Goal: Check status: Check status

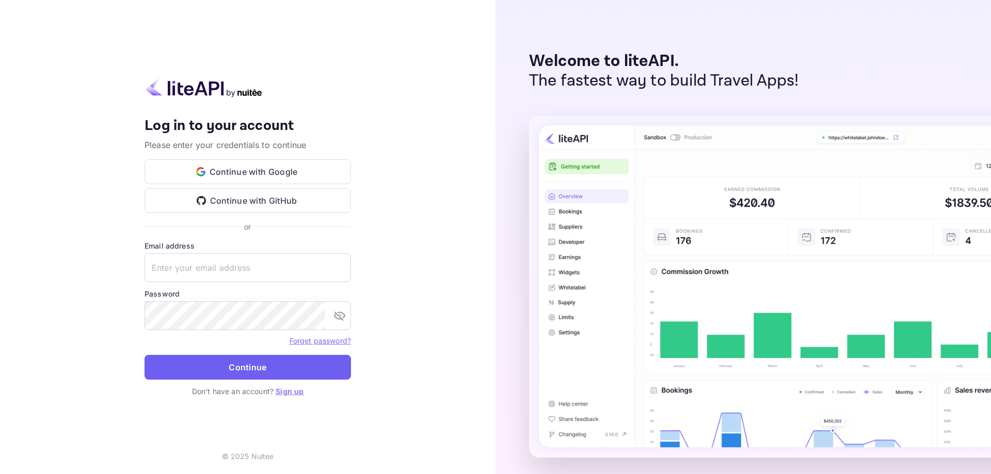
type input "[EMAIL_ADDRESS][DOMAIN_NAME]"
click at [193, 364] on button "Continue" at bounding box center [248, 367] width 206 height 25
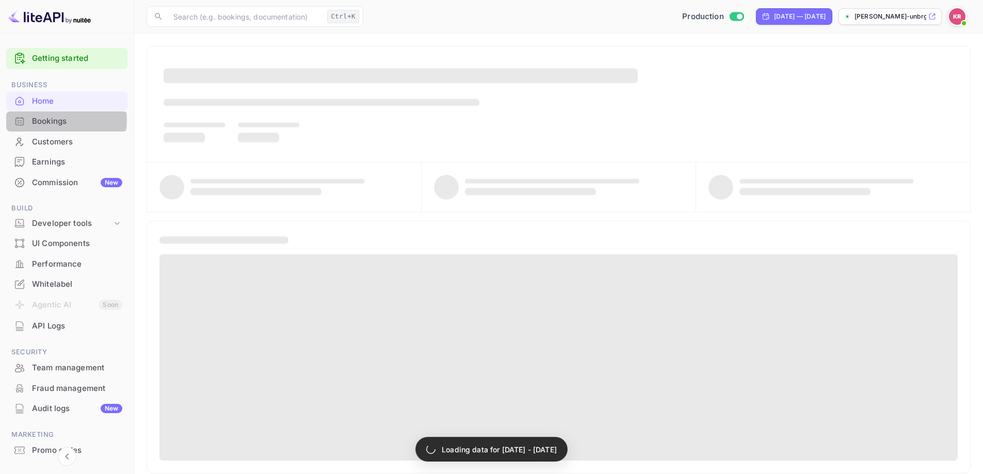
click at [60, 120] on div "Bookings" at bounding box center [77, 122] width 90 height 12
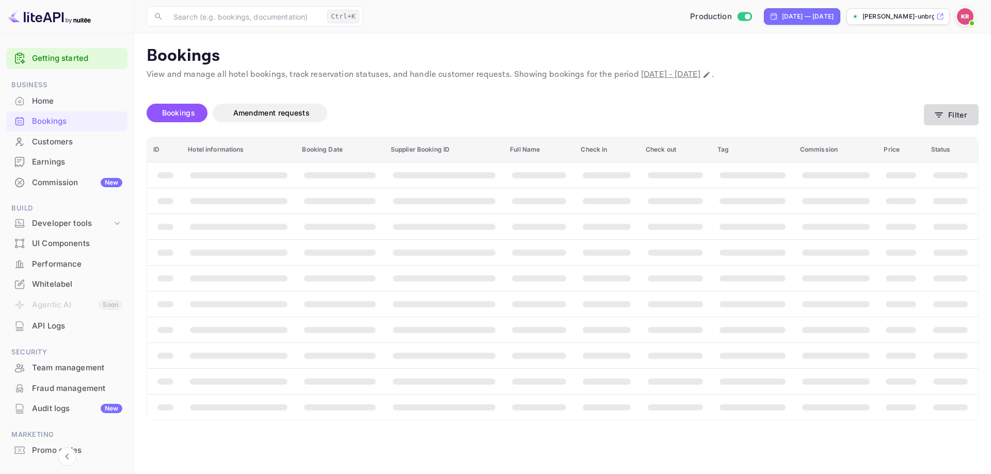
click at [943, 115] on icon "button" at bounding box center [939, 115] width 10 height 10
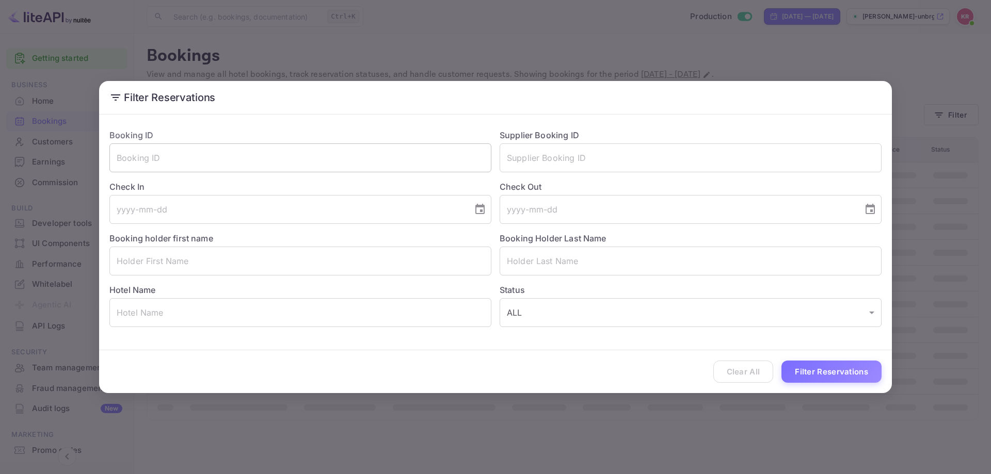
click at [233, 157] on input "text" at bounding box center [300, 157] width 382 height 29
paste input "yVV-o_so8"
type input "yVV-o_so8"
click at [821, 370] on button "Filter Reservations" at bounding box center [831, 372] width 100 height 22
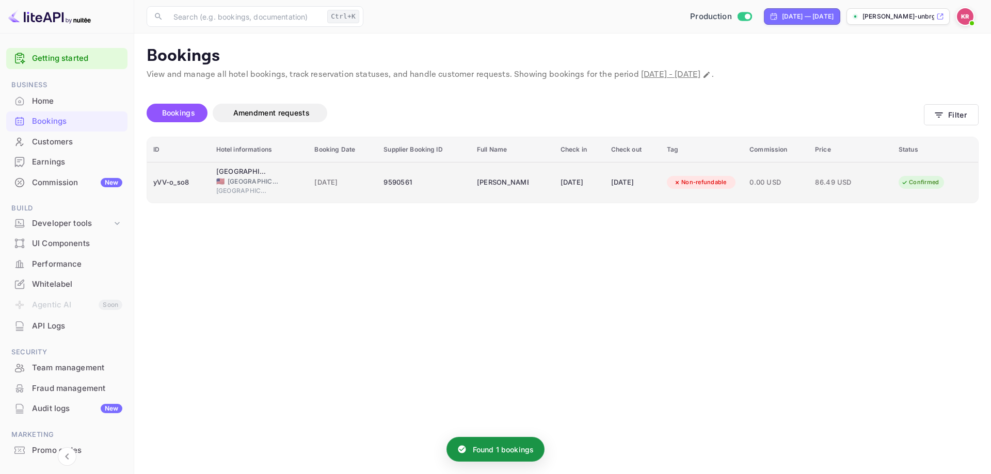
click at [602, 185] on td "[DATE]" at bounding box center [579, 182] width 51 height 41
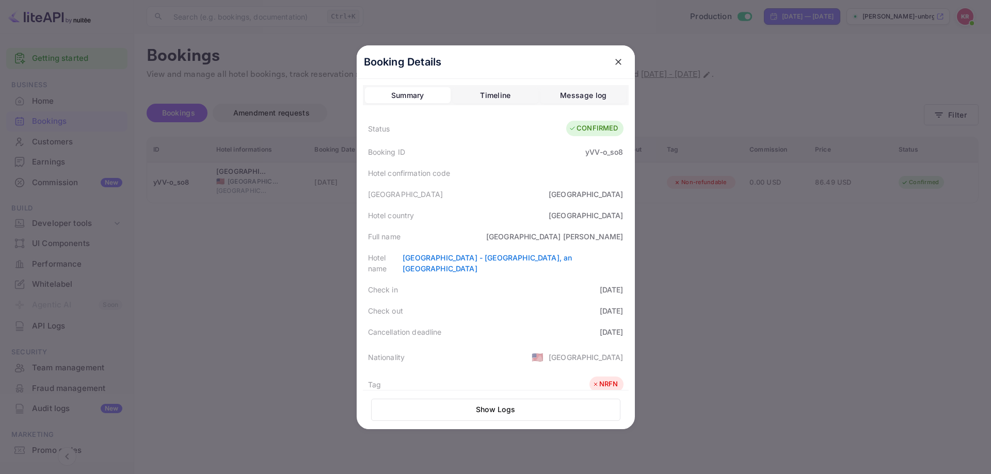
drag, startPoint x: 805, startPoint y: 145, endPoint x: 622, endPoint y: 25, distance: 218.8
click at [805, 146] on div at bounding box center [495, 237] width 991 height 474
